Goal: Transaction & Acquisition: Purchase product/service

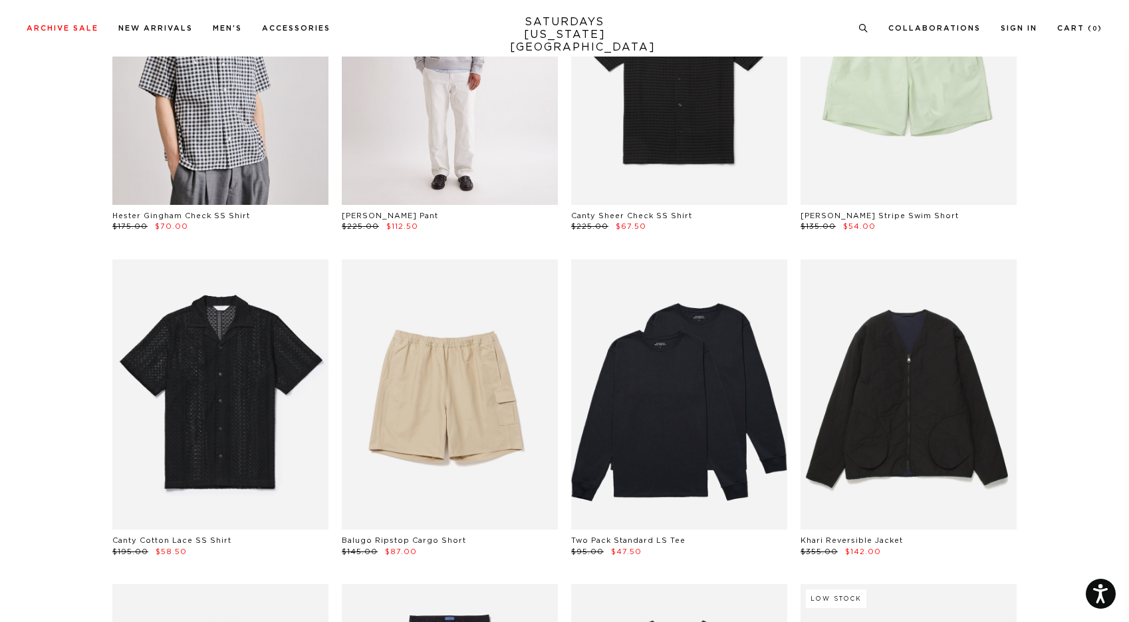
scroll to position [1253, 0]
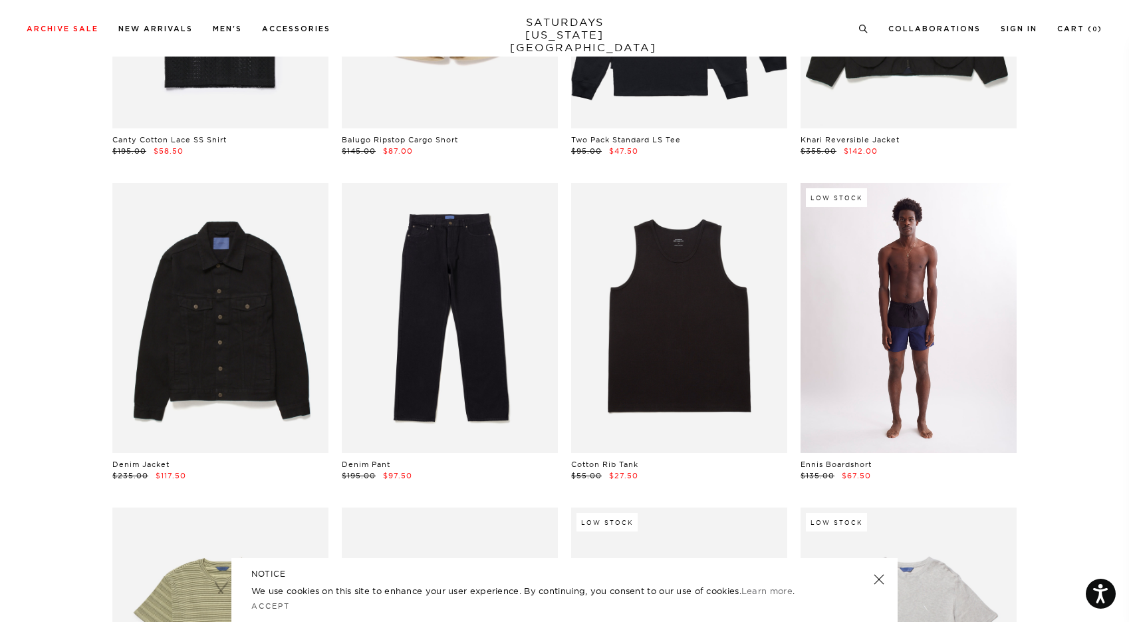
click at [893, 357] on link at bounding box center [909, 318] width 216 height 270
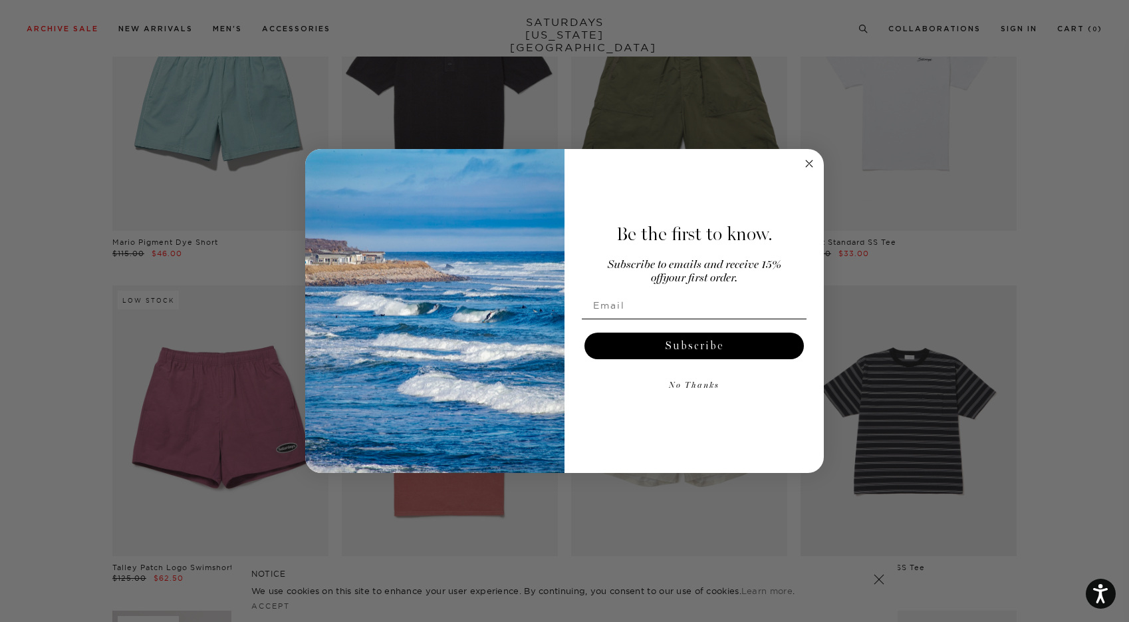
scroll to position [2987, 0]
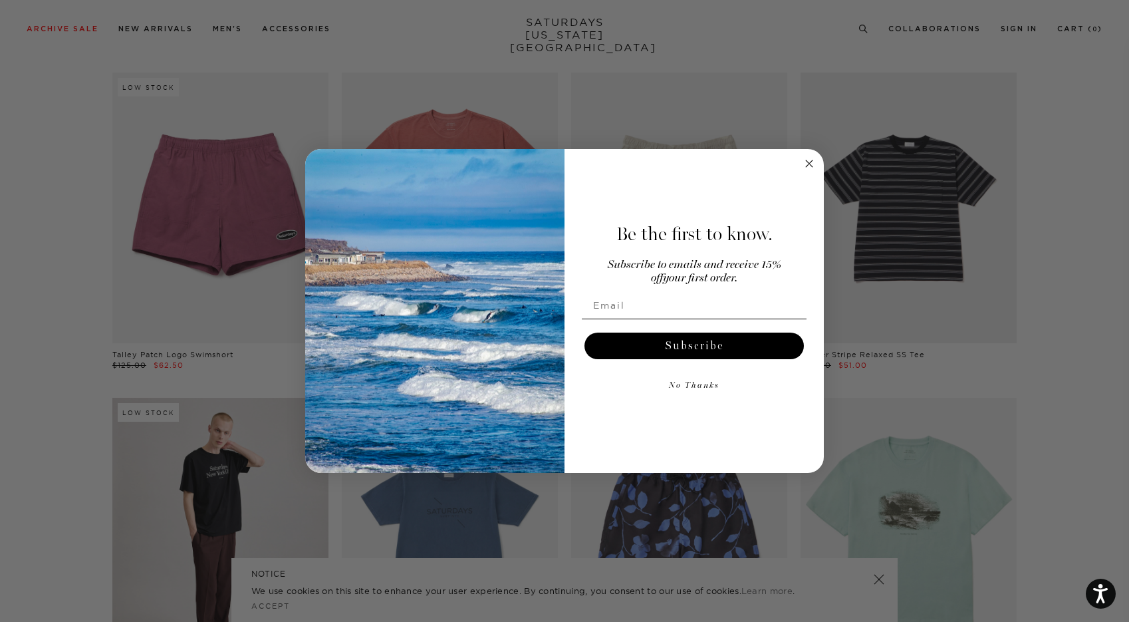
click at [800, 163] on div "Be the first to know. Subscribe to emails and receive 15% off your first order.…" at bounding box center [688, 311] width 246 height 298
click at [807, 166] on icon "Close dialog" at bounding box center [809, 163] width 7 height 7
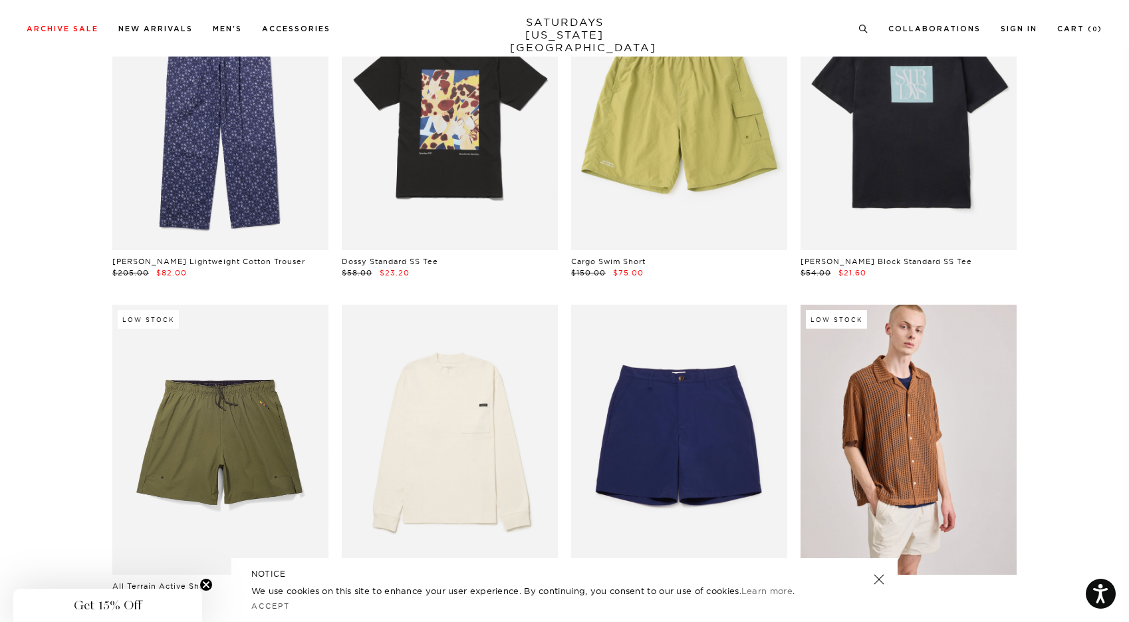
scroll to position [3792, 0]
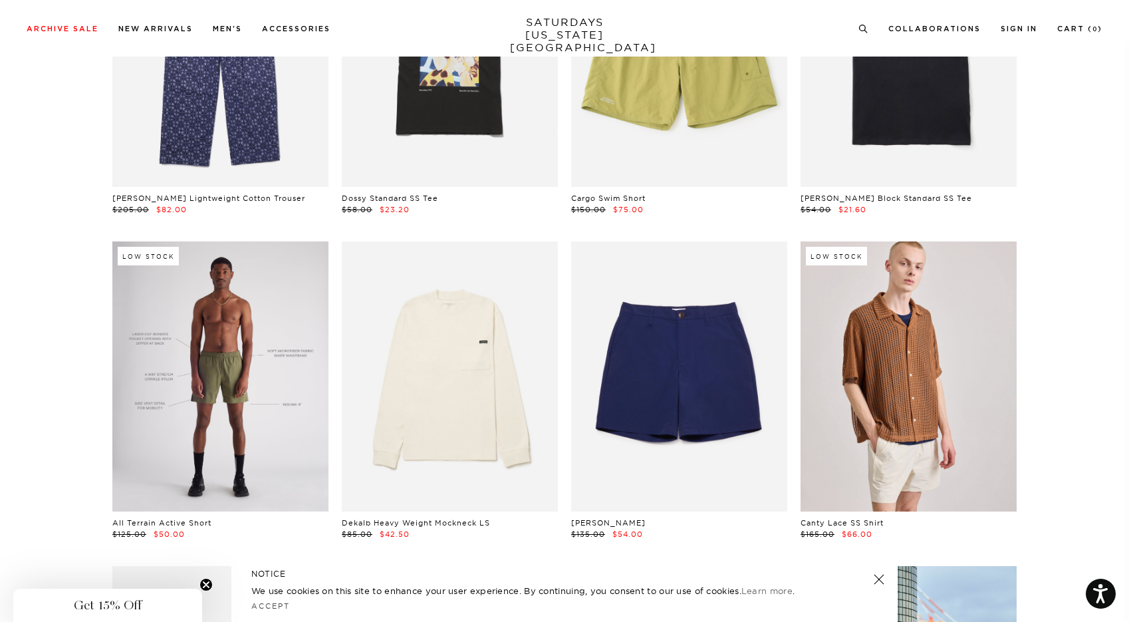
click at [289, 406] on link at bounding box center [220, 376] width 216 height 270
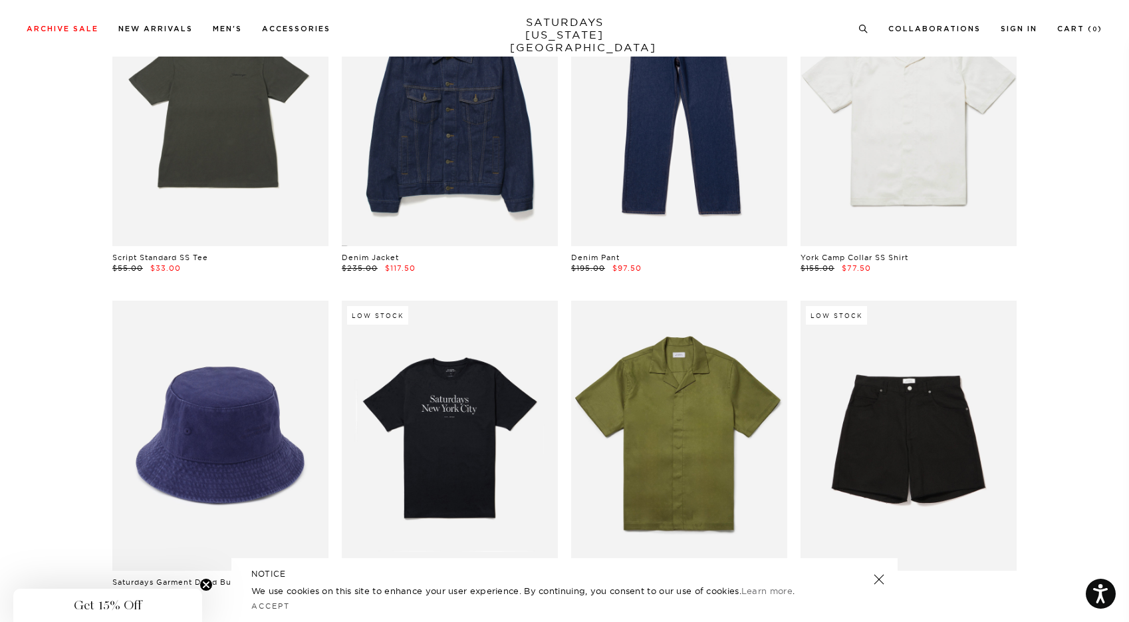
scroll to position [5624, 0]
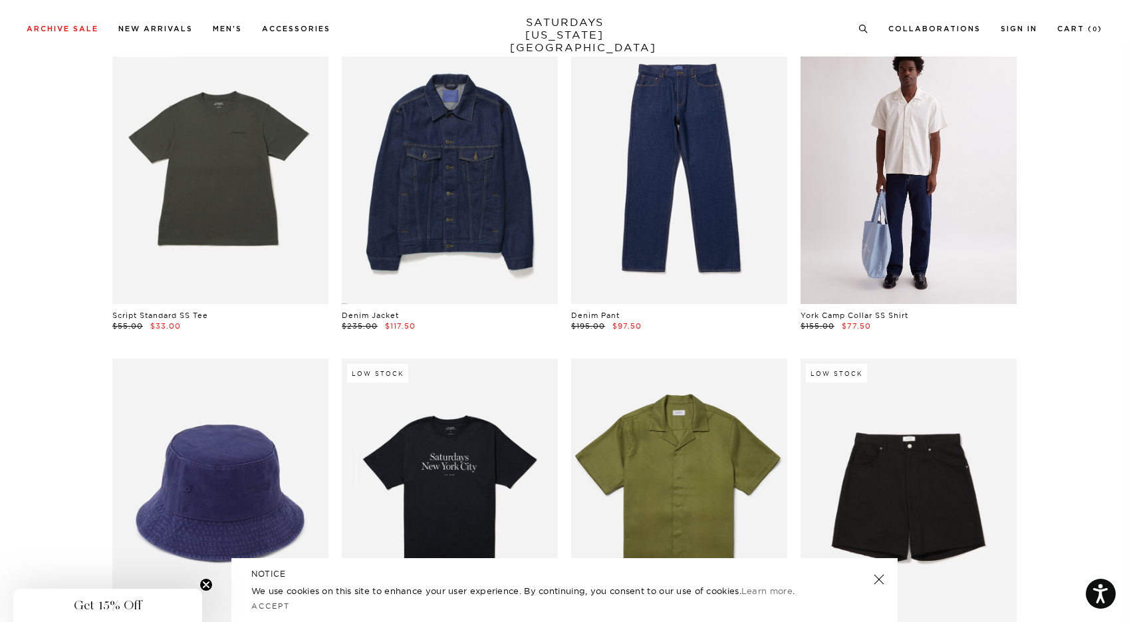
click at [924, 273] on link at bounding box center [909, 168] width 216 height 270
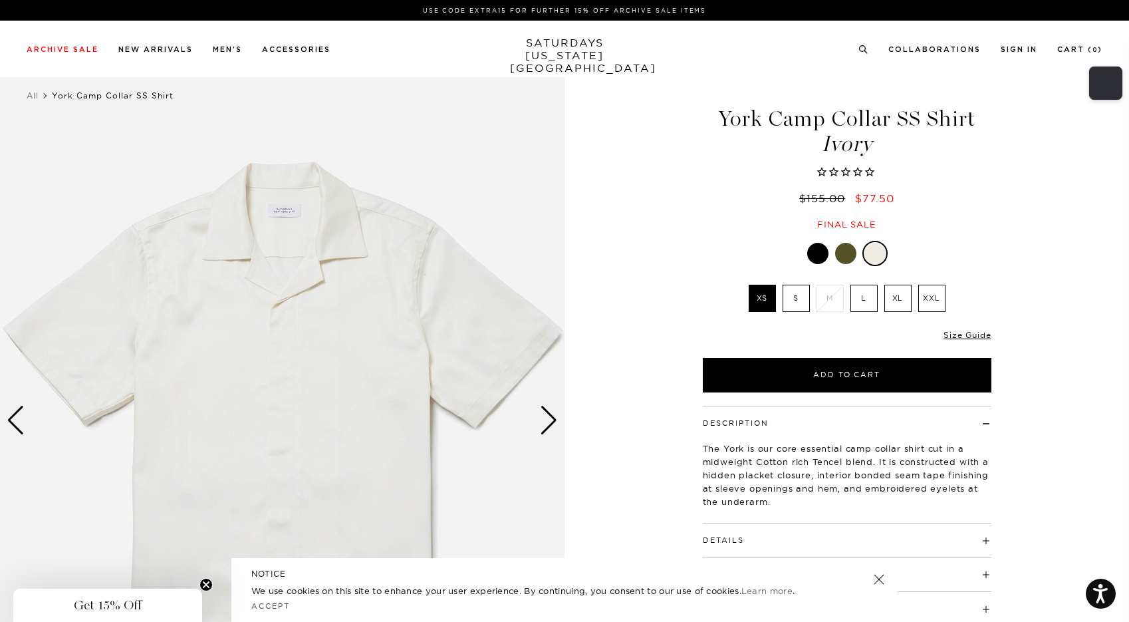
click at [843, 259] on div at bounding box center [845, 253] width 21 height 21
click at [850, 262] on div at bounding box center [845, 253] width 21 height 21
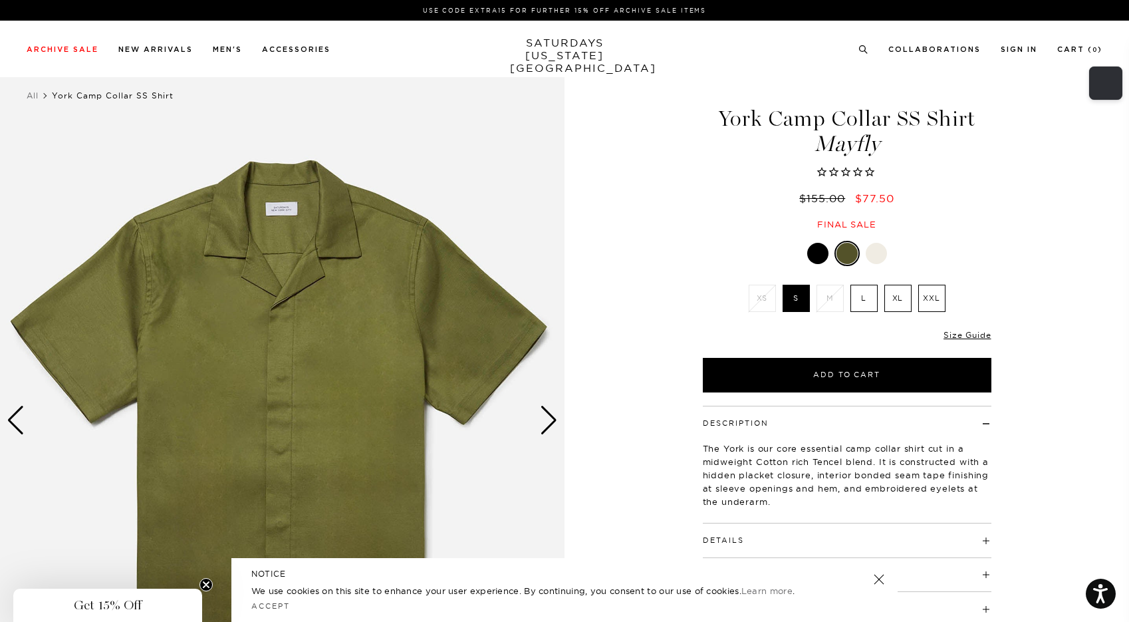
click at [542, 416] on div "Next slide" at bounding box center [549, 420] width 18 height 29
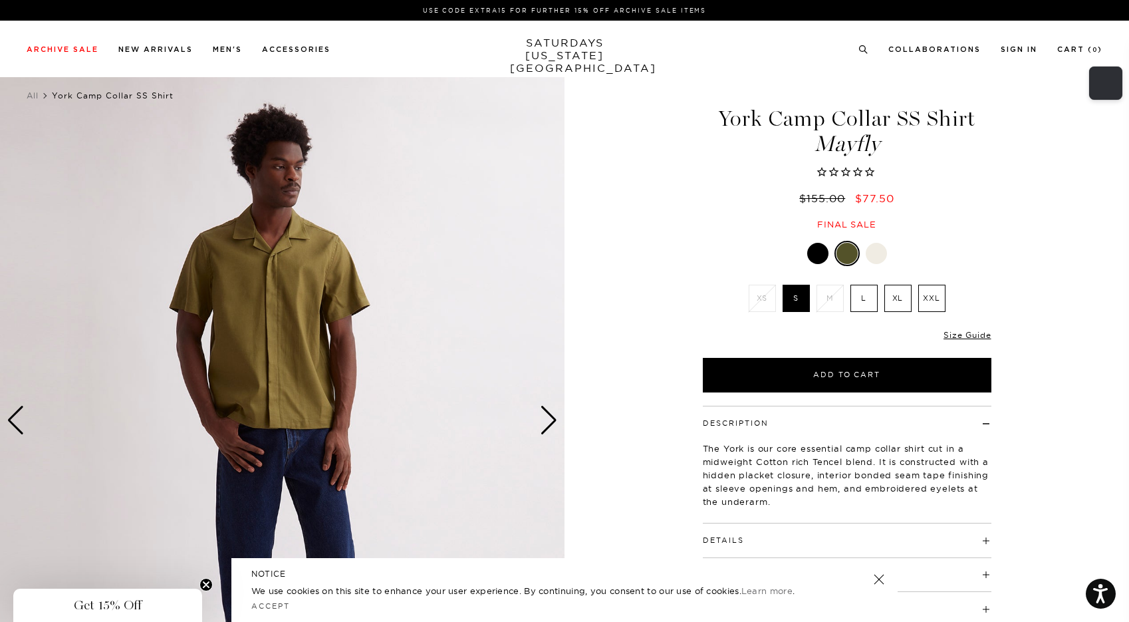
click at [542, 416] on div "Next slide" at bounding box center [549, 420] width 18 height 29
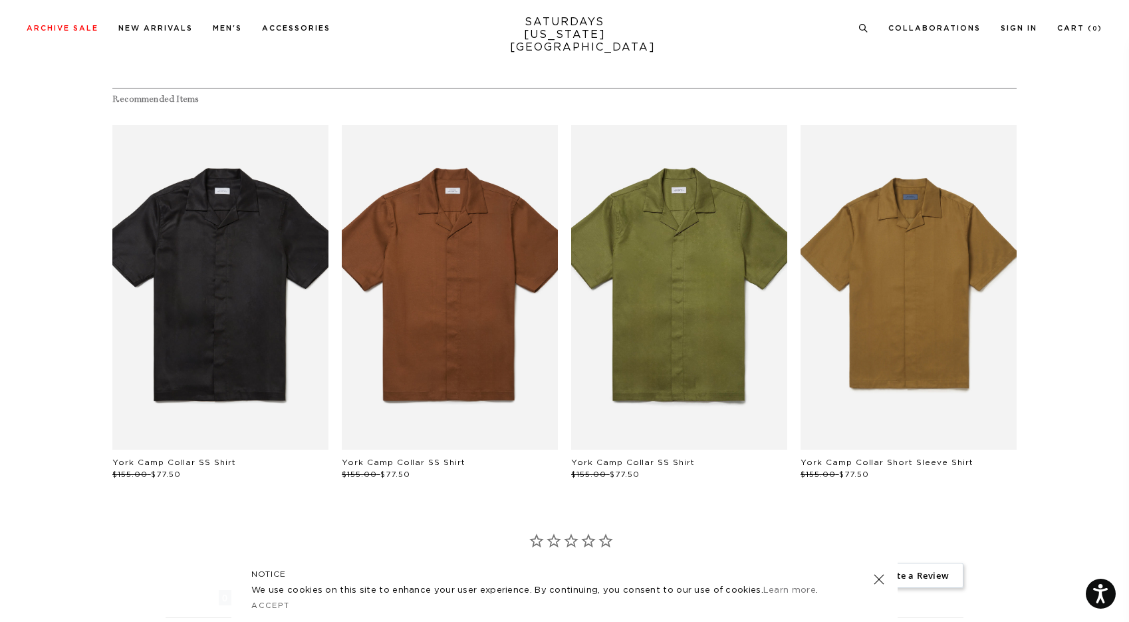
scroll to position [699, 0]
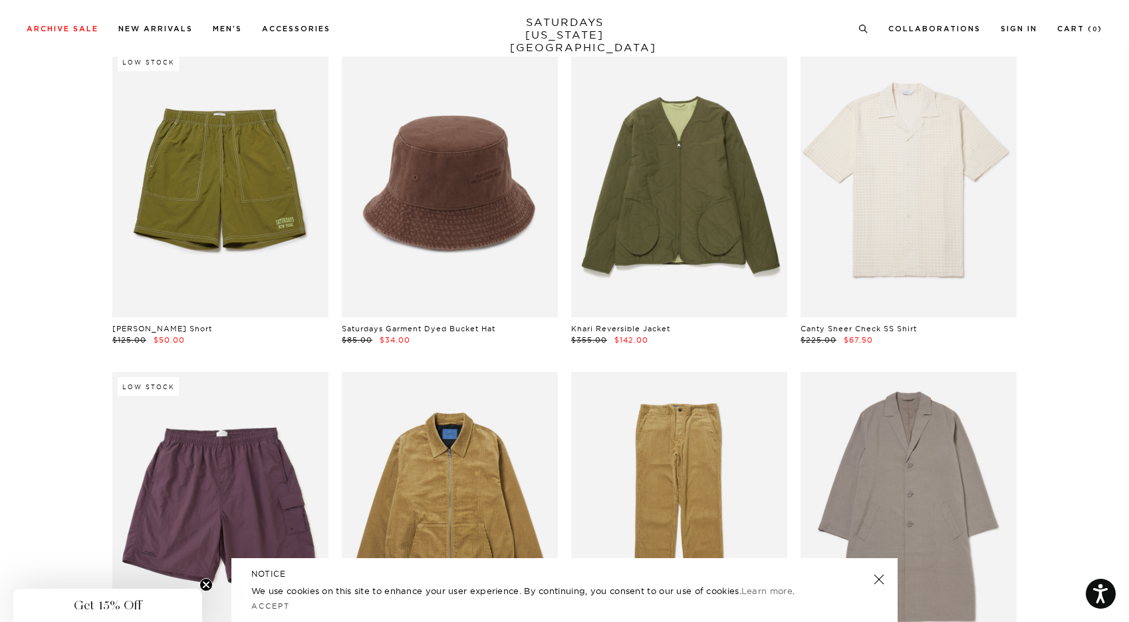
scroll to position [7777, 0]
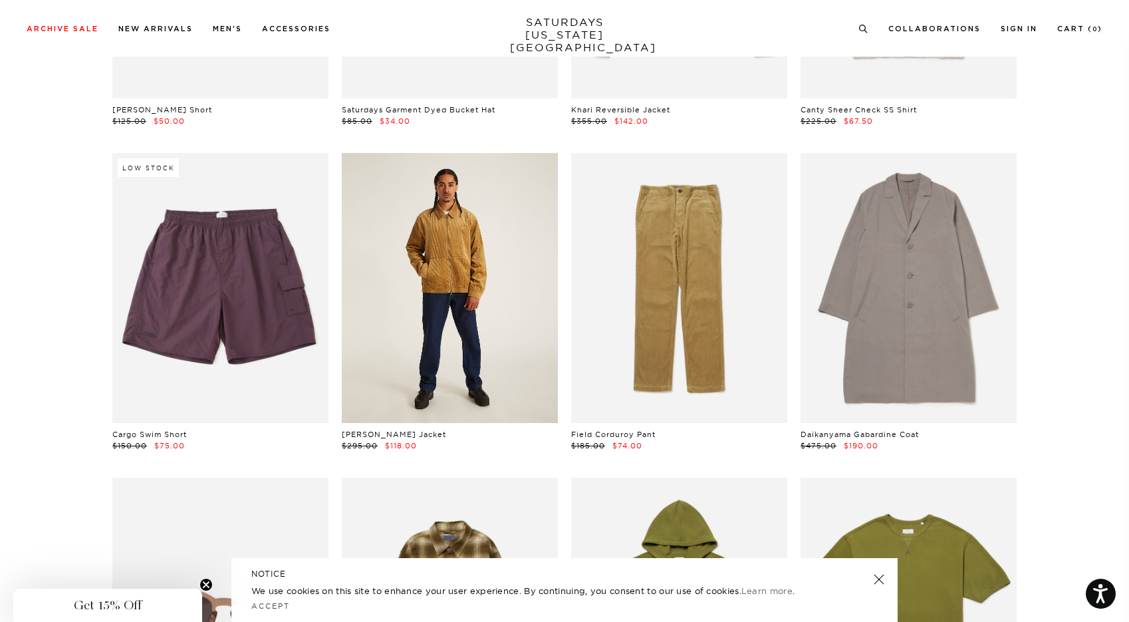
click at [421, 291] on link at bounding box center [450, 288] width 216 height 270
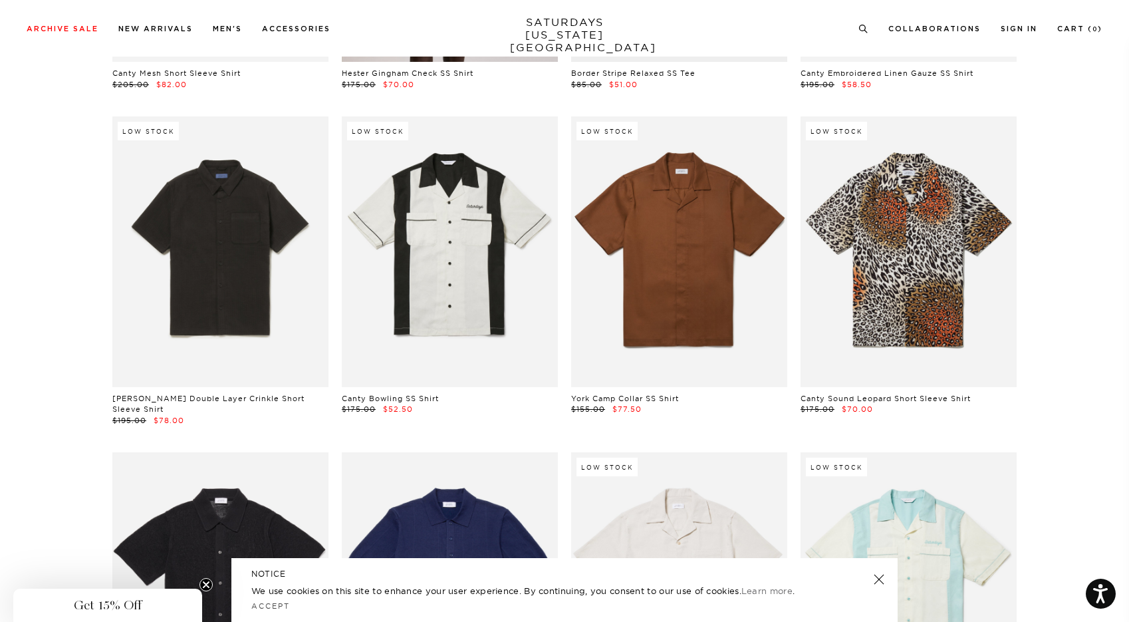
scroll to position [10790, 0]
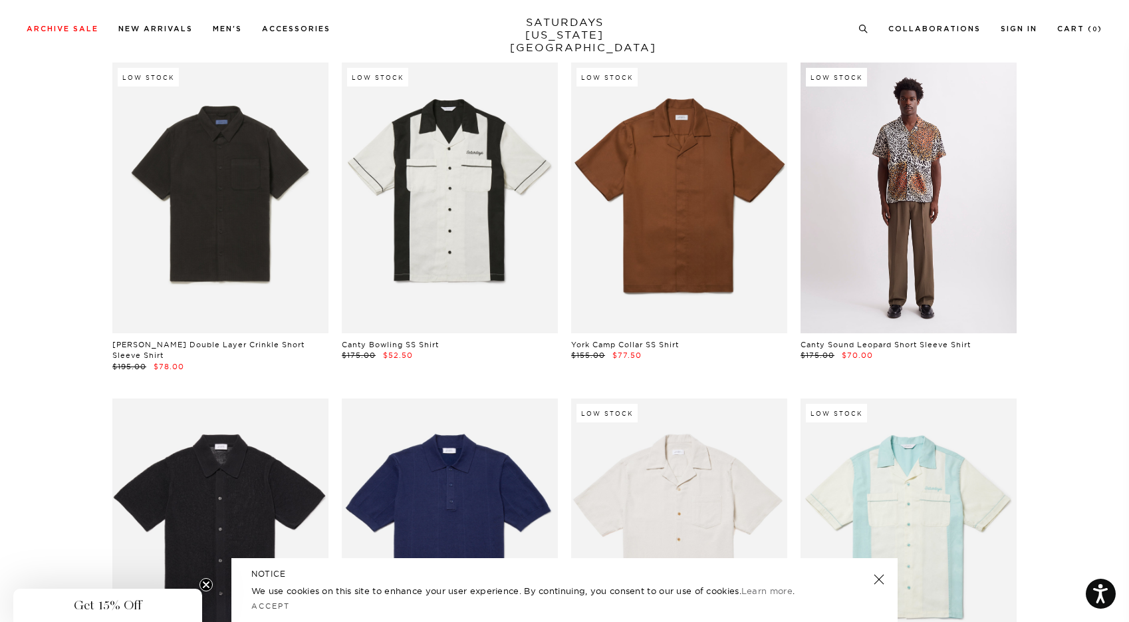
click at [864, 203] on link at bounding box center [909, 198] width 216 height 270
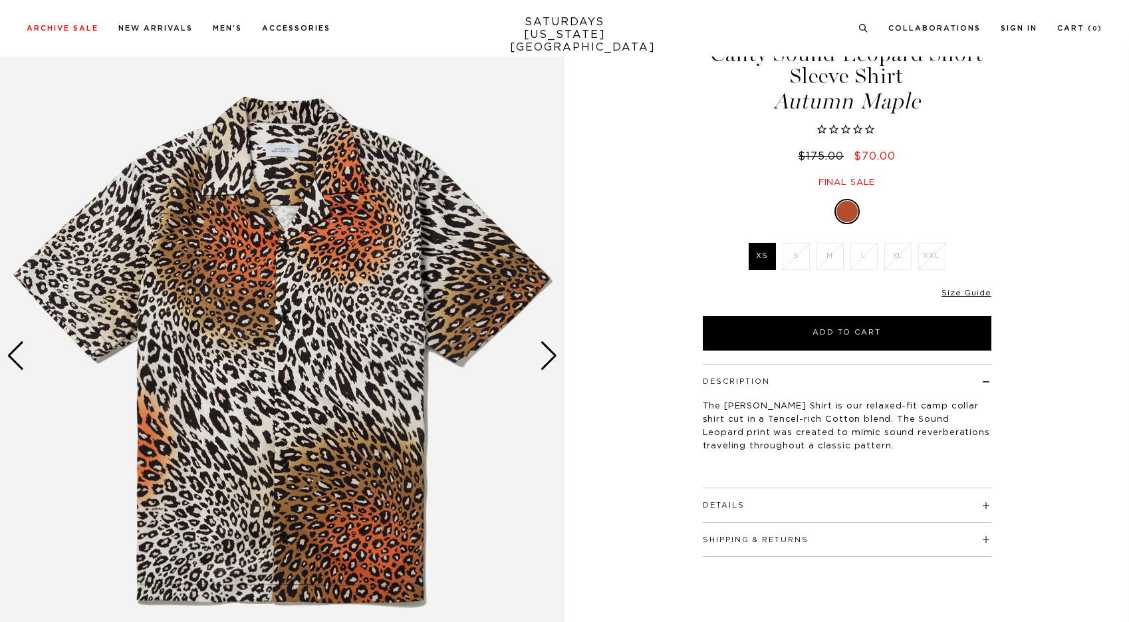
scroll to position [83, 0]
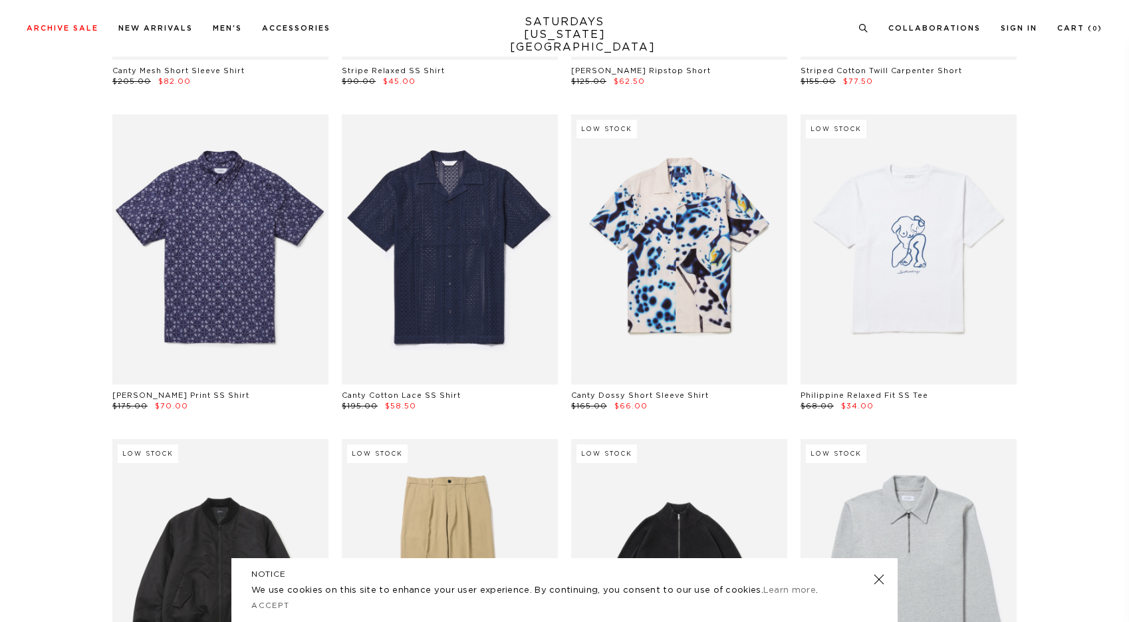
scroll to position [11724, 0]
click at [879, 589] on div "NOTICE We use cookies on this site to enhance your user experience. By continui…" at bounding box center [564, 590] width 666 height 64
click at [879, 583] on link at bounding box center [879, 579] width 19 height 19
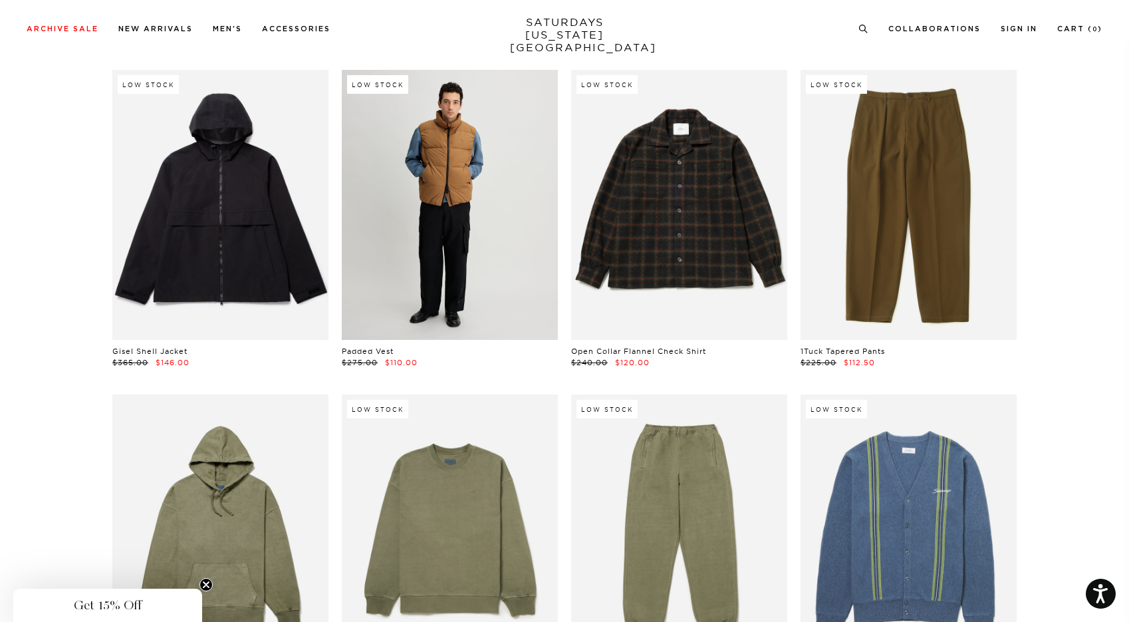
scroll to position [18101, 0]
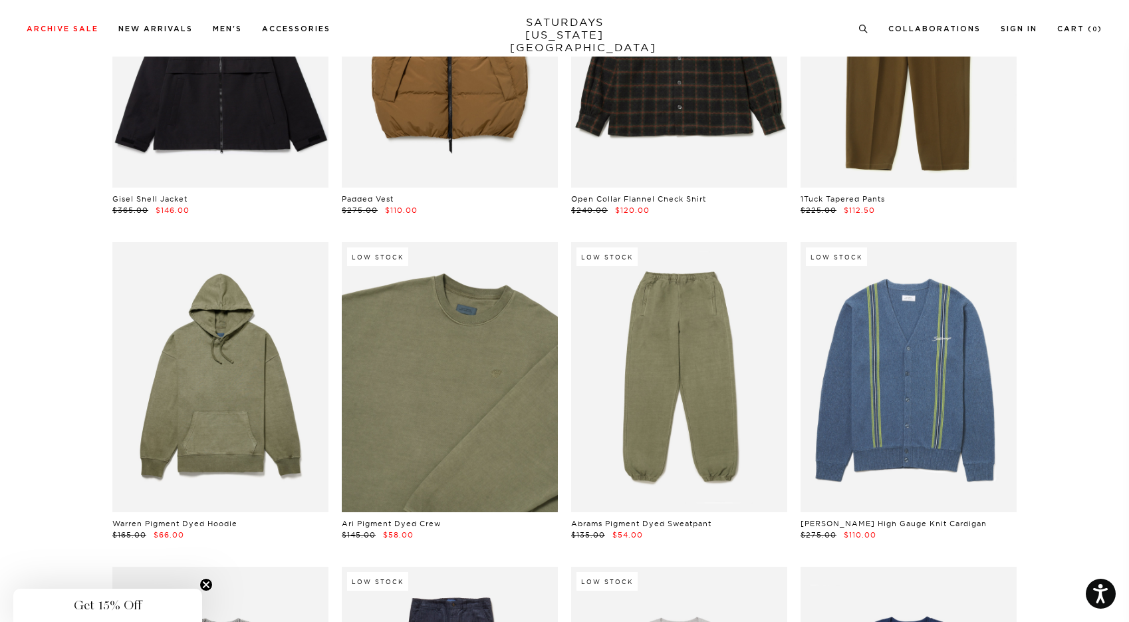
click at [490, 349] on link at bounding box center [450, 377] width 216 height 270
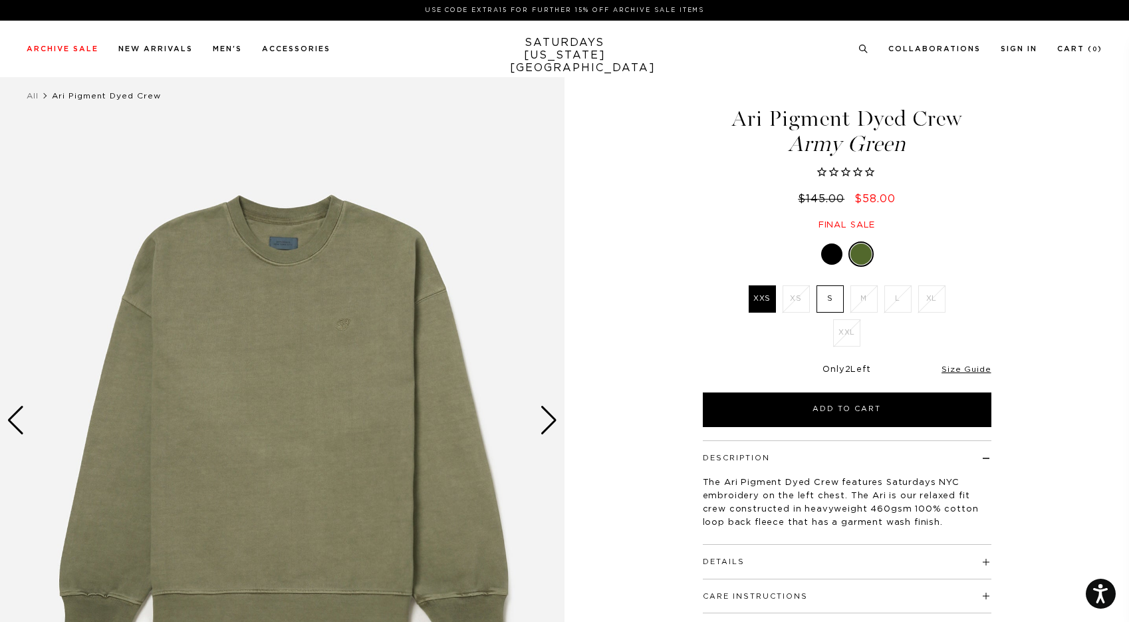
click at [827, 249] on div at bounding box center [831, 253] width 21 height 21
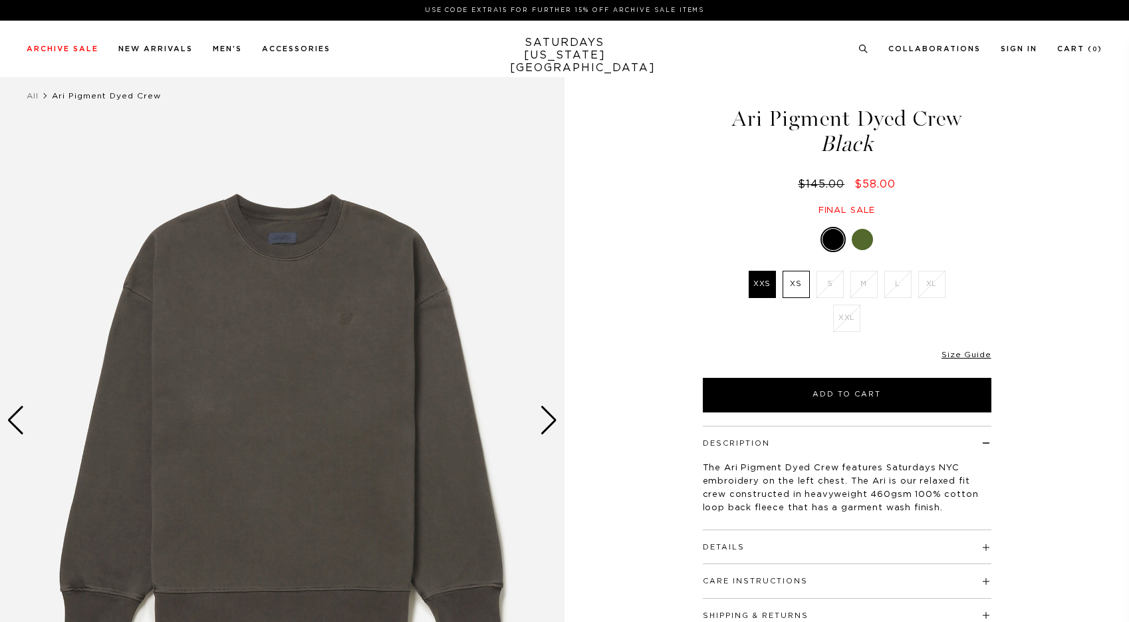
select select "recent"
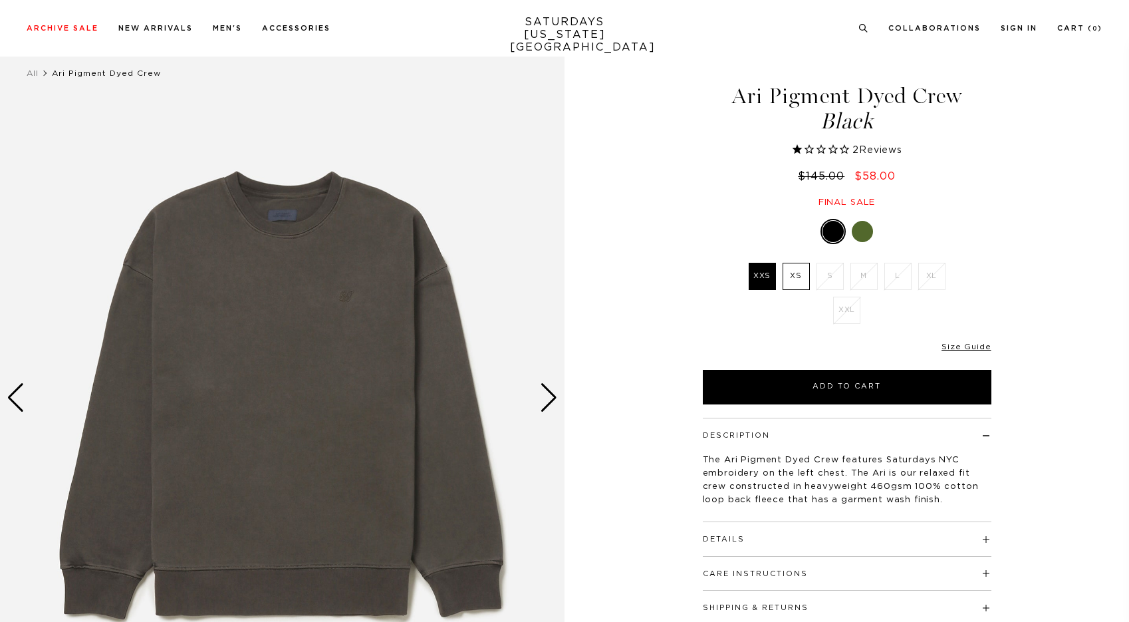
scroll to position [58, 0]
